Goal: Transaction & Acquisition: Subscribe to service/newsletter

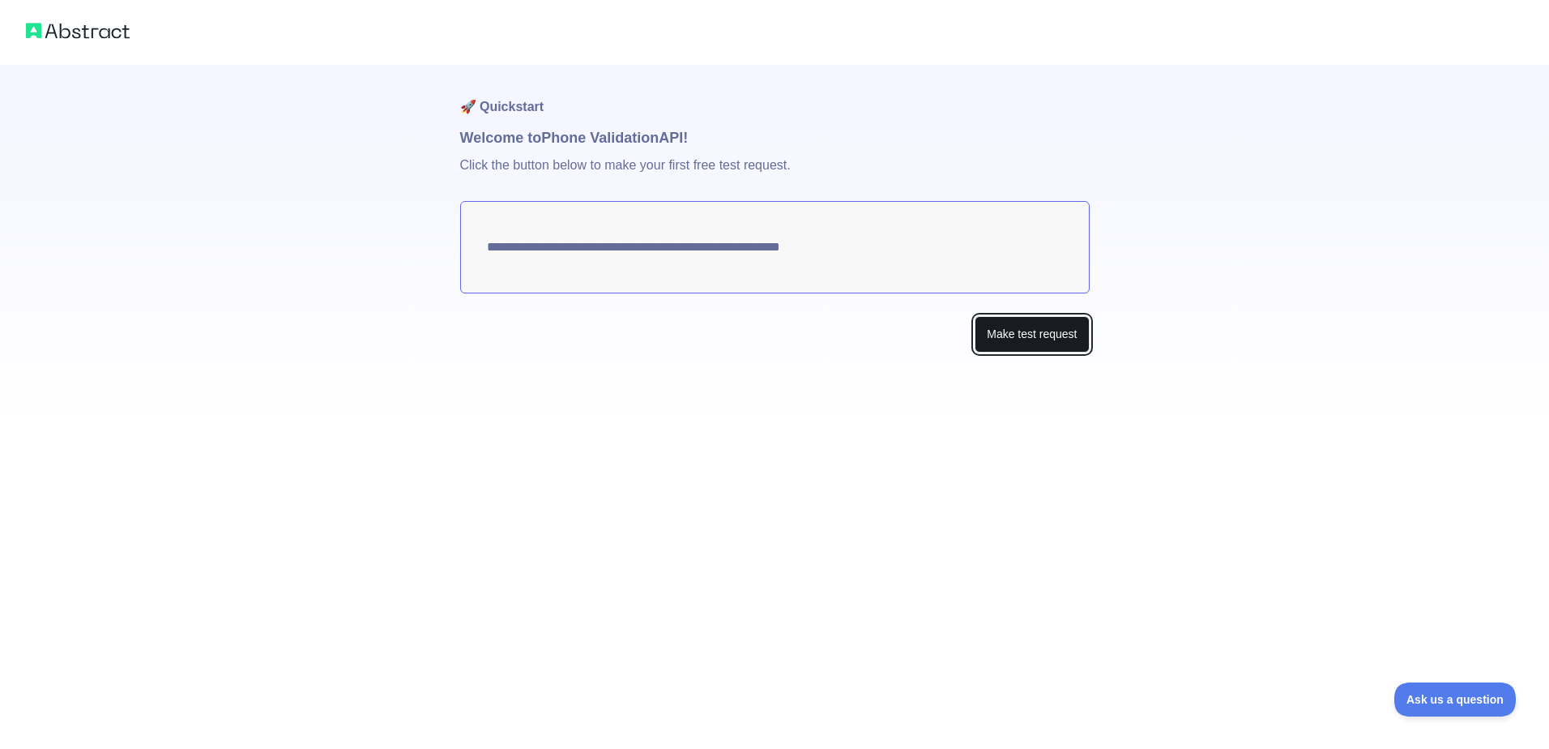
click at [1046, 319] on button "Make test request" at bounding box center [1032, 334] width 114 height 36
